Goal: Check status: Check status

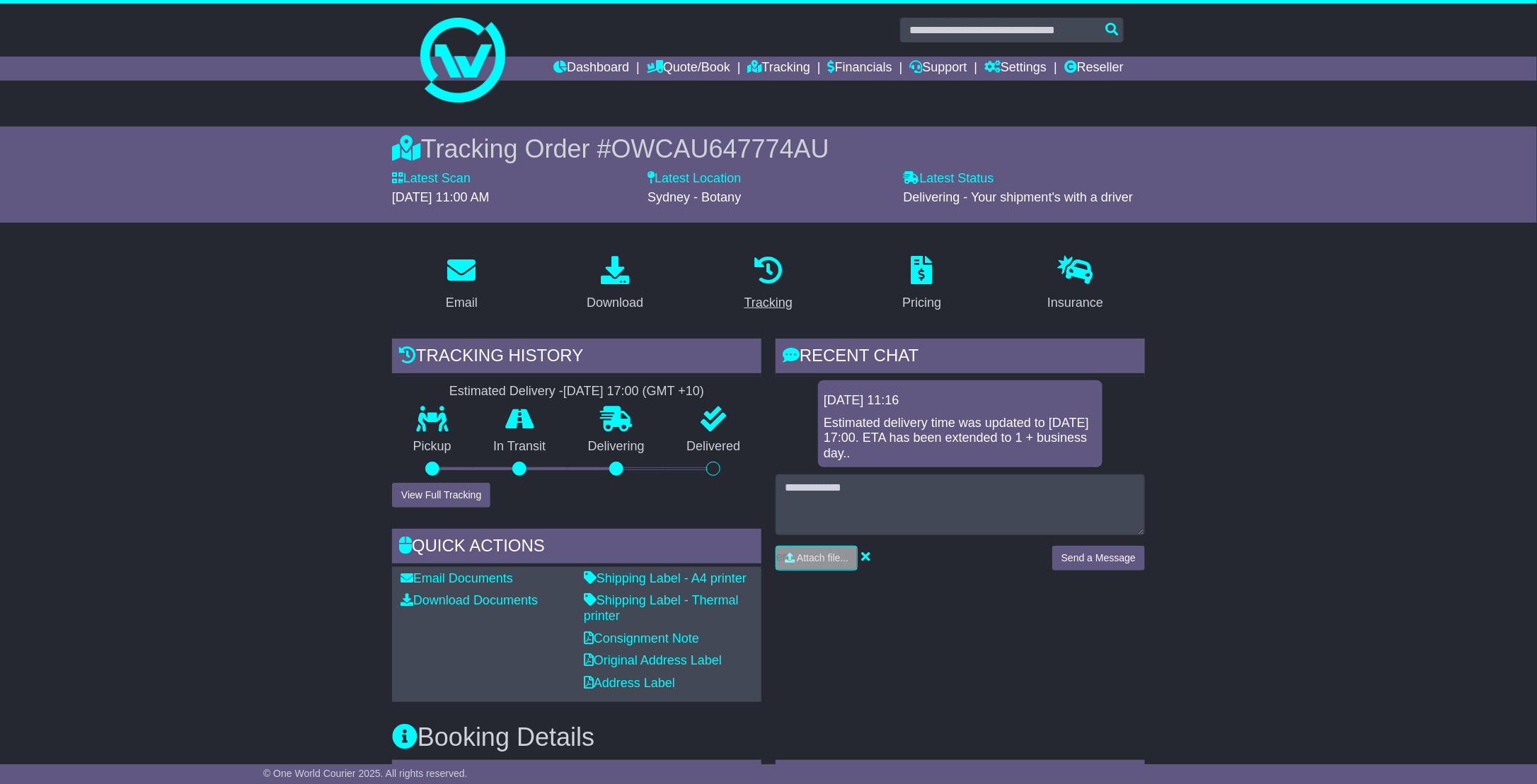
click at [777, 298] on div "Tracking" at bounding box center [768, 303] width 48 height 19
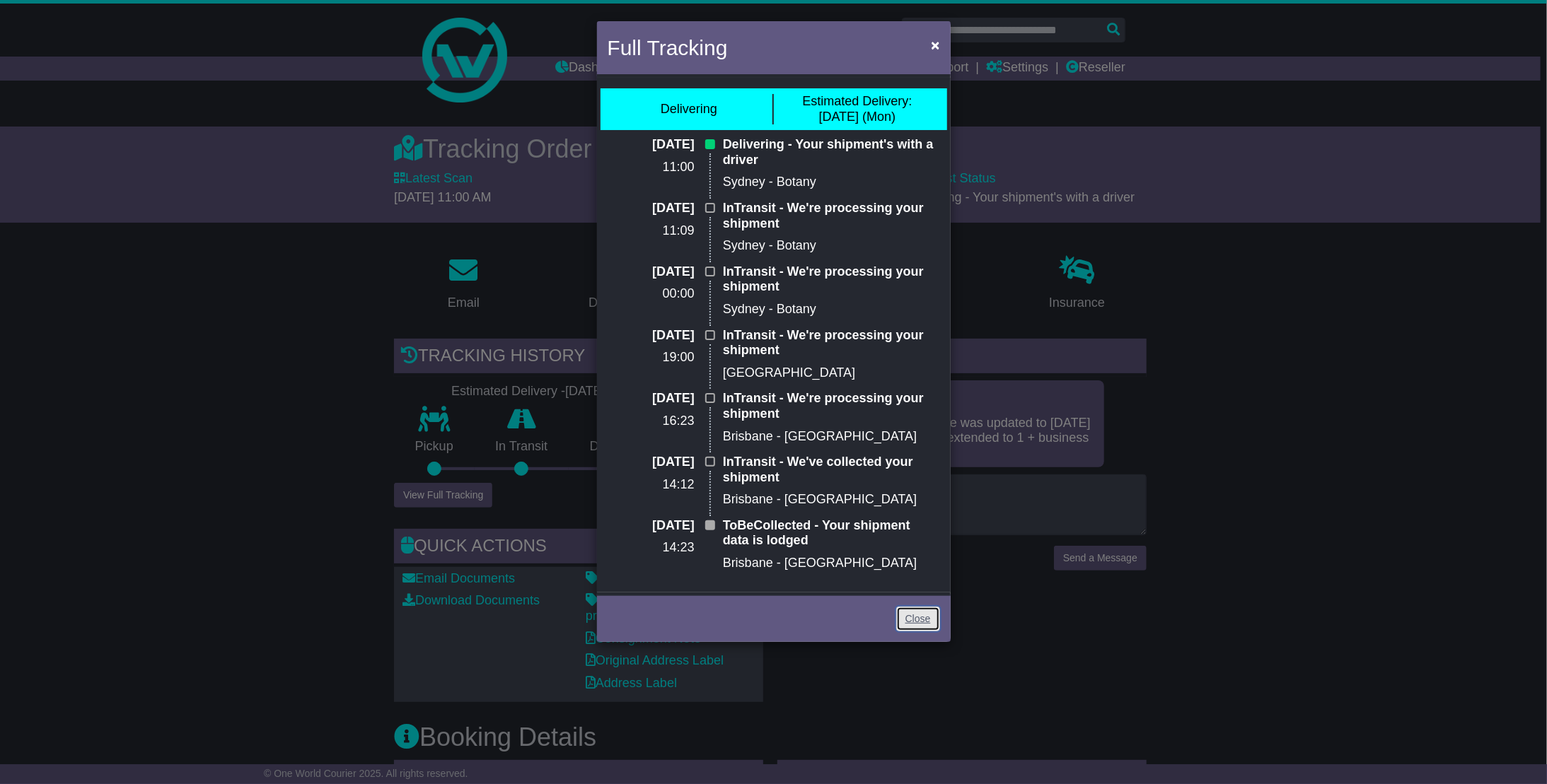
click at [910, 624] on link "Close" at bounding box center [918, 619] width 44 height 25
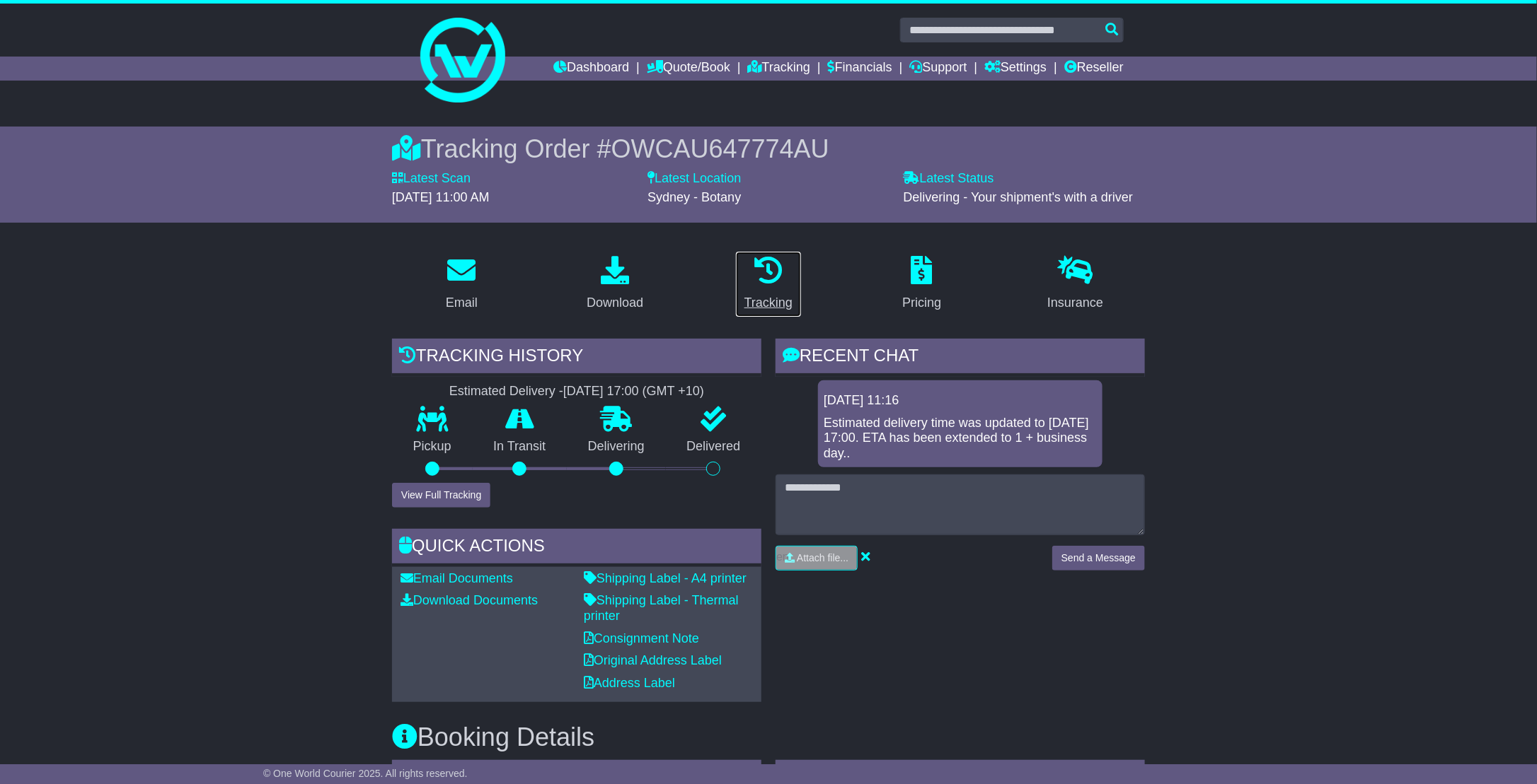
click at [775, 289] on link "Tracking" at bounding box center [768, 284] width 67 height 67
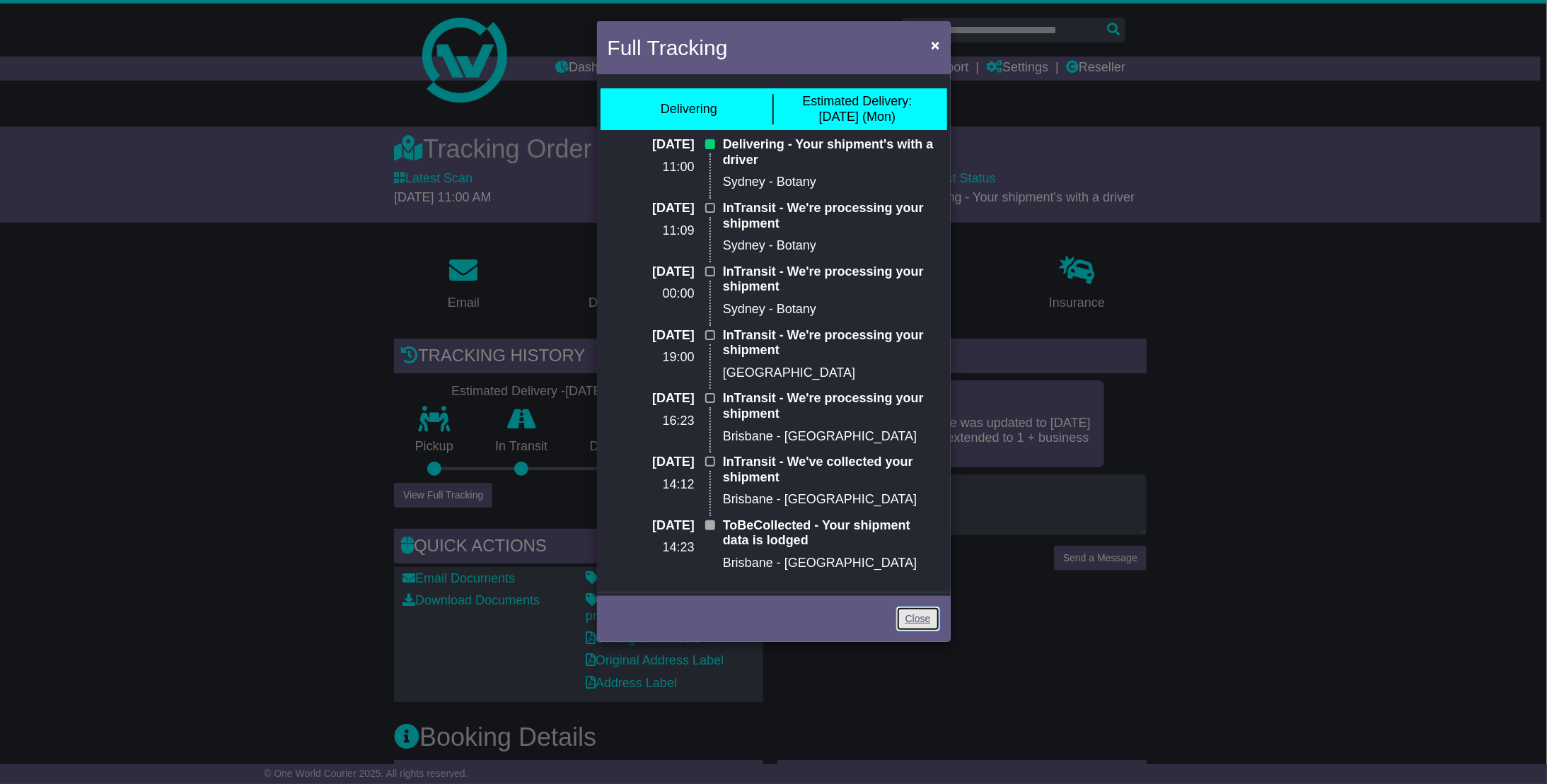
click at [914, 614] on link "Close" at bounding box center [918, 619] width 44 height 25
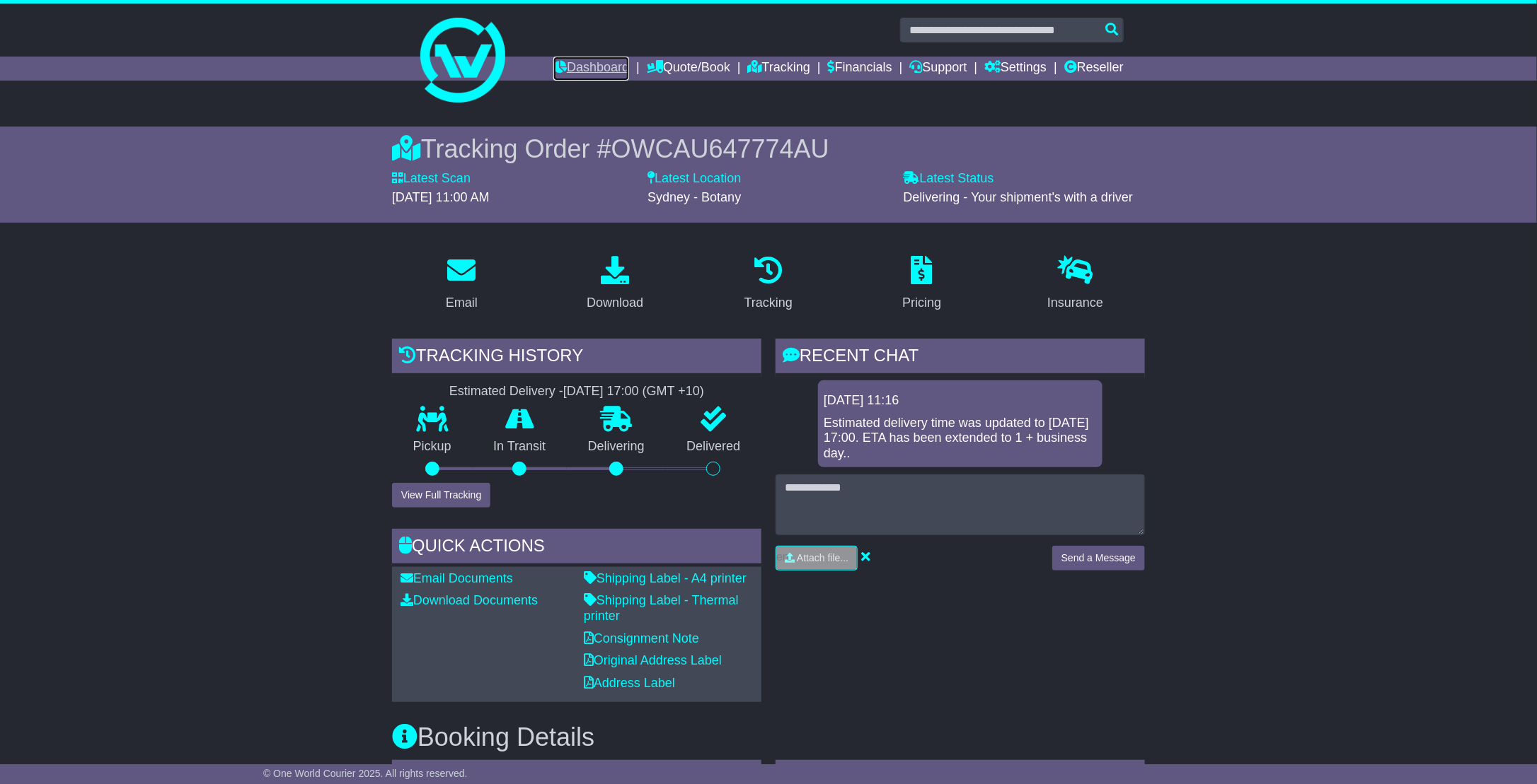
click at [583, 72] on link "Dashboard" at bounding box center [591, 68] width 75 height 24
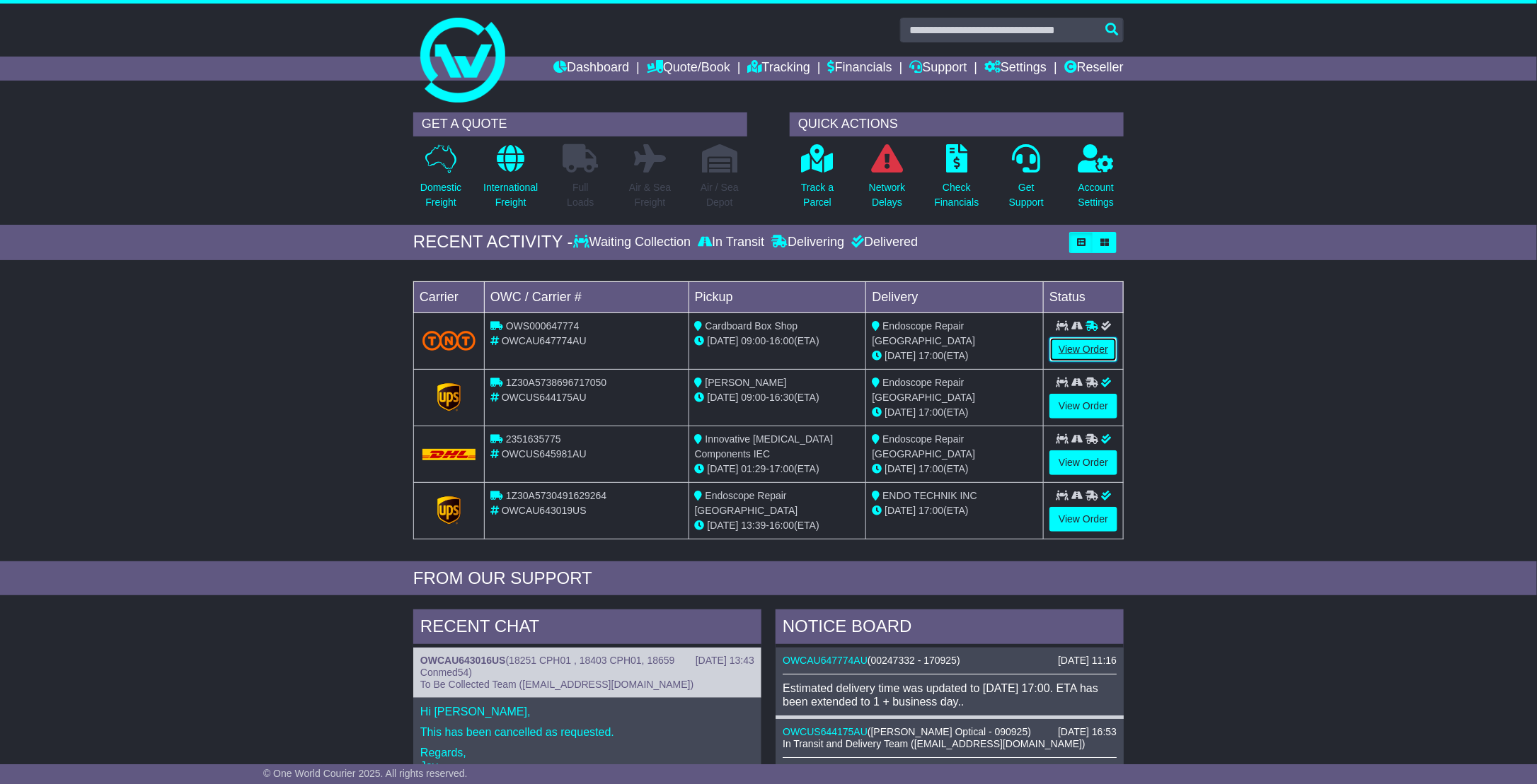
click at [1089, 353] on link "View Order" at bounding box center [1083, 350] width 68 height 25
